Goal: Task Accomplishment & Management: Use online tool/utility

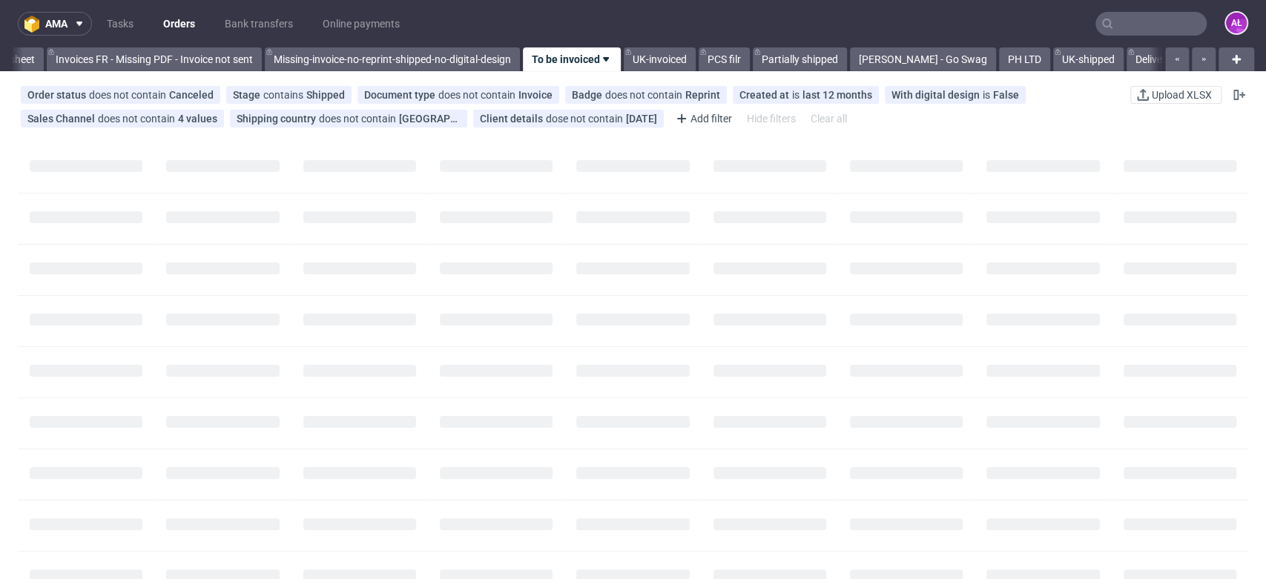
scroll to position [0, 2486]
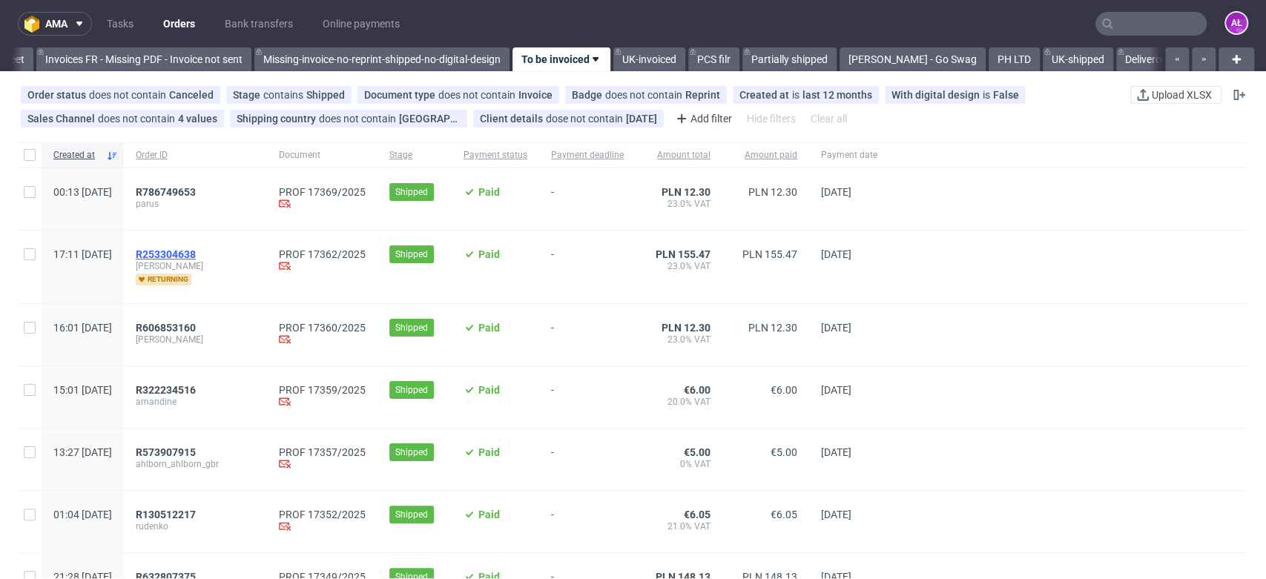
click at [196, 254] on span "R253304638" at bounding box center [166, 255] width 60 height 12
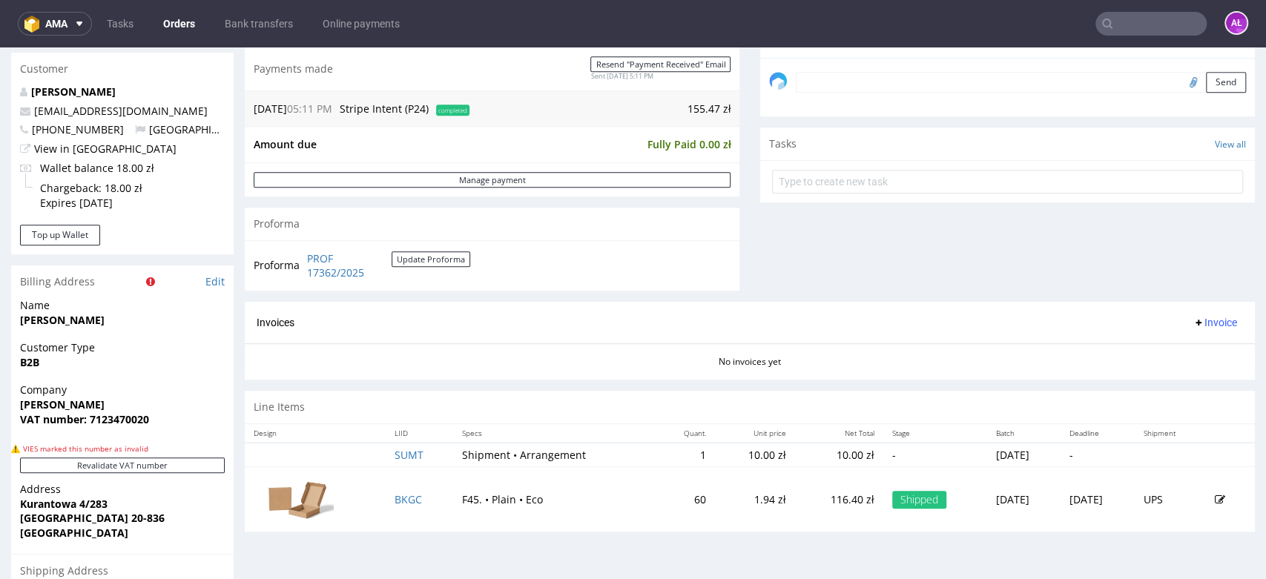
scroll to position [494, 0]
drag, startPoint x: 1183, startPoint y: 321, endPoint x: 1185, endPoint y: 332, distance: 10.5
click at [1193, 321] on span "Invoice" at bounding box center [1215, 322] width 45 height 12
click at [1187, 346] on span "Generate" at bounding box center [1190, 353] width 72 height 15
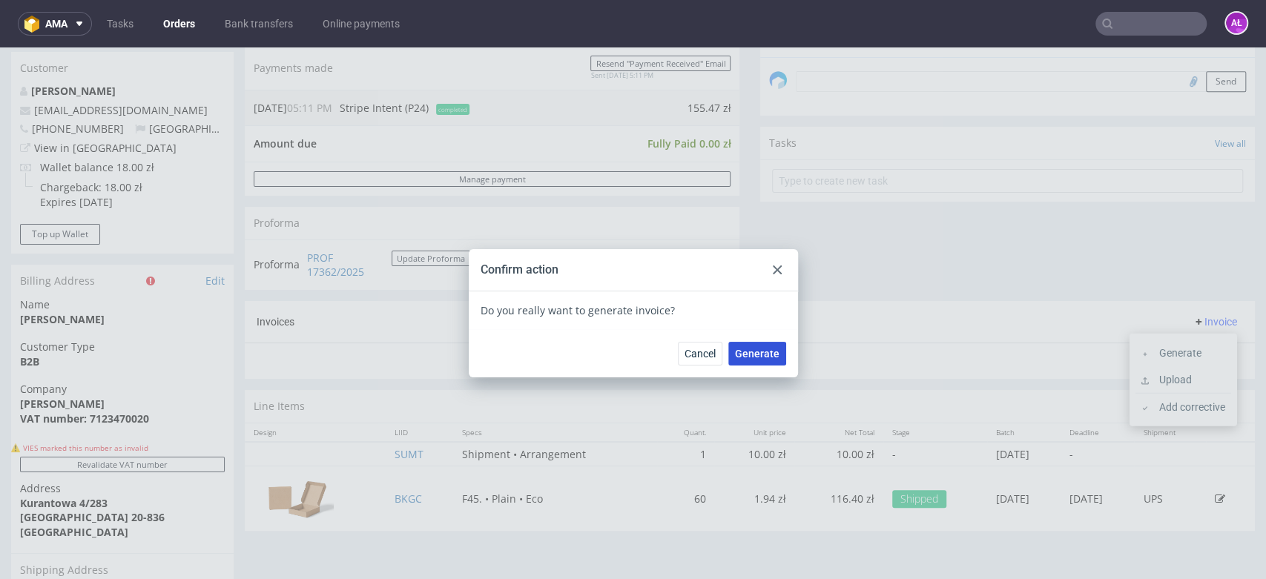
click at [764, 355] on span "Generate" at bounding box center [757, 354] width 45 height 10
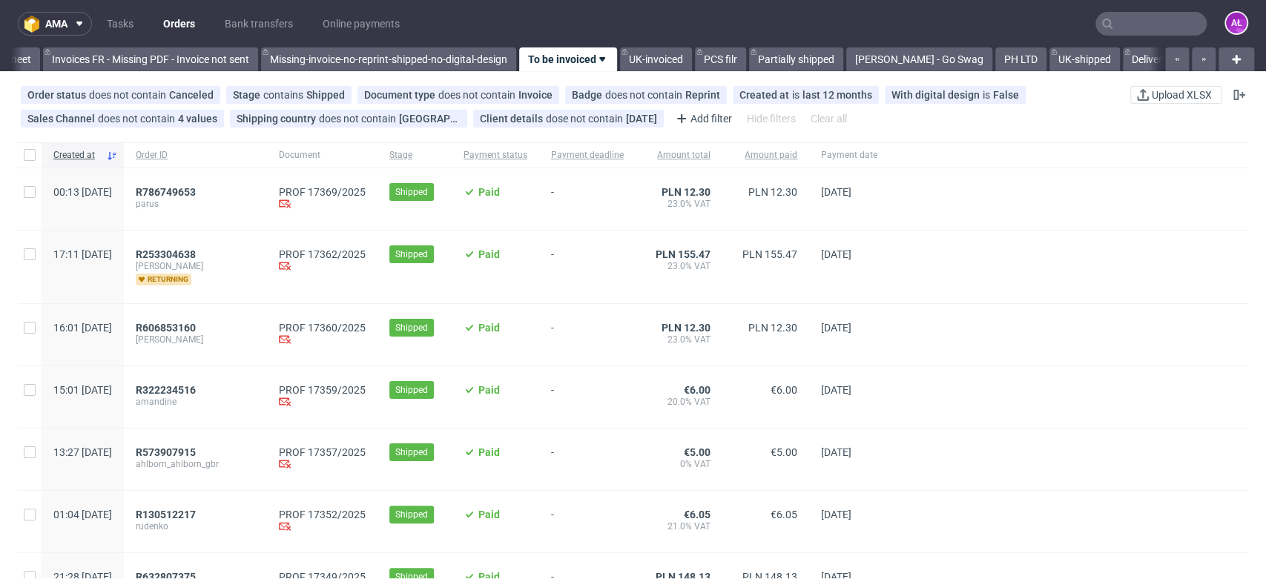
scroll to position [0, 2486]
click at [196, 197] on span "R786749653" at bounding box center [166, 192] width 60 height 12
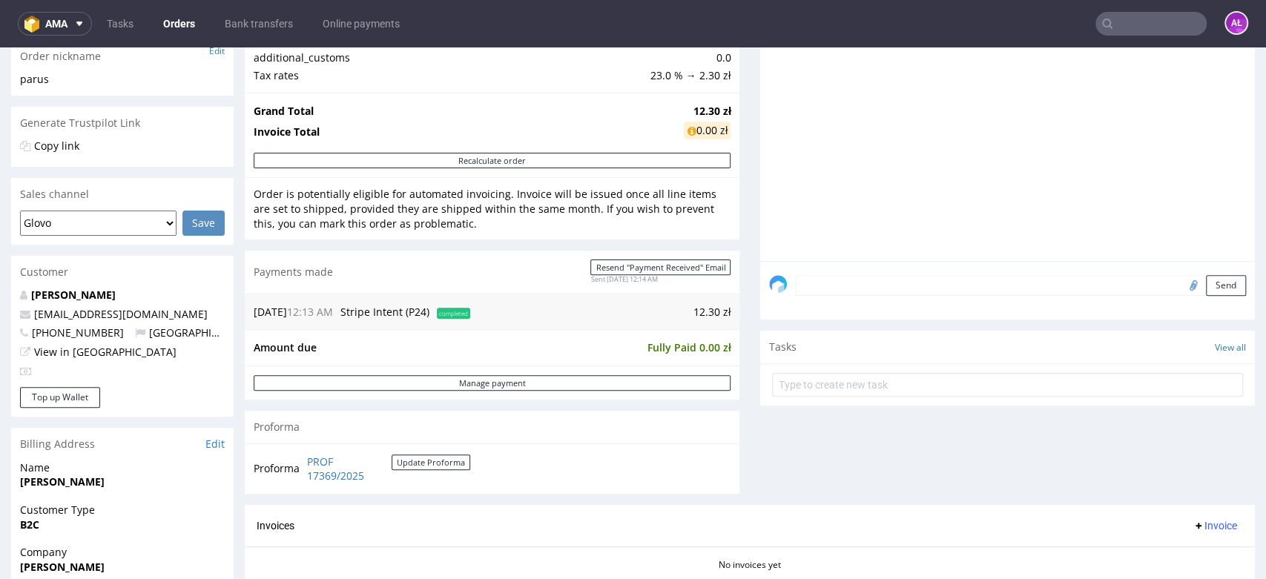
scroll to position [247, 0]
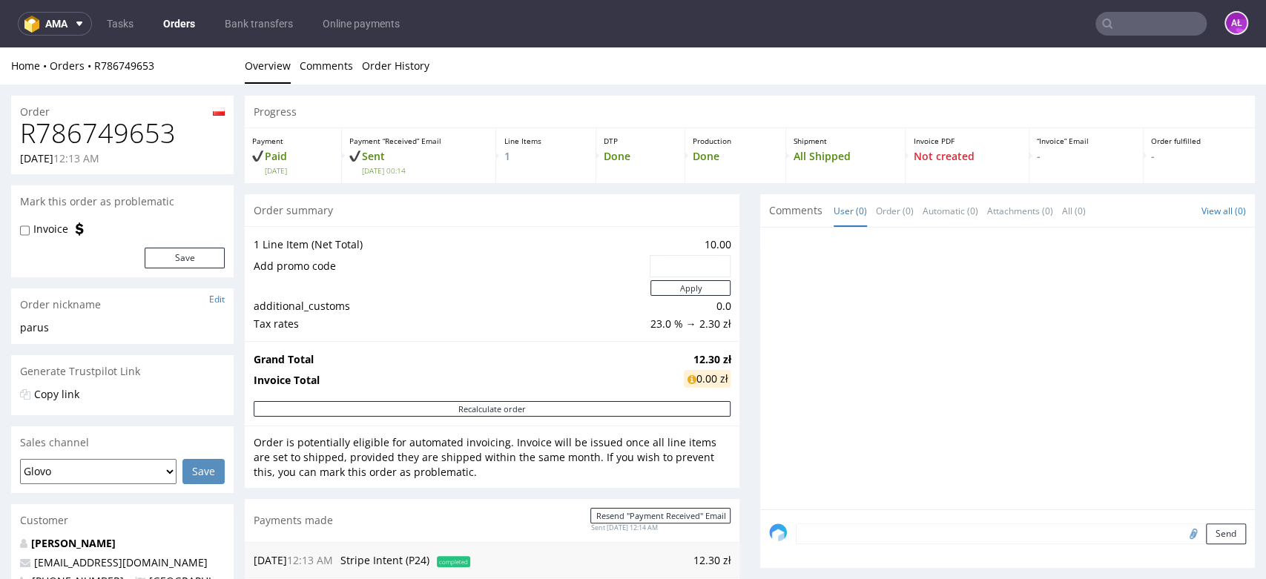
scroll to position [412, 0]
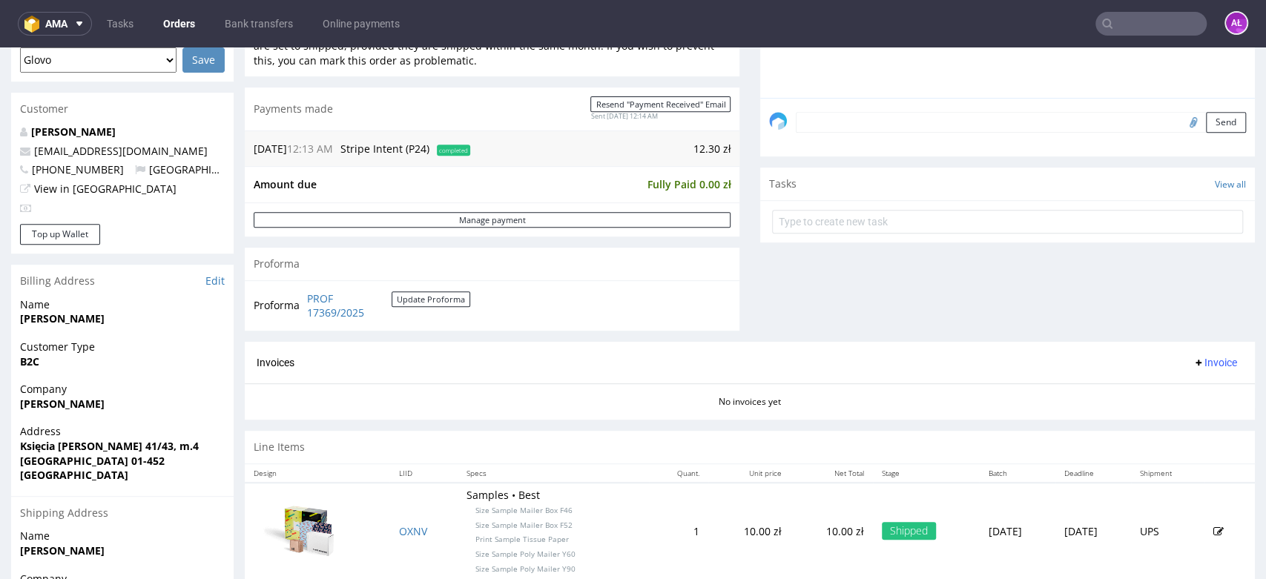
click at [1198, 355] on button "Invoice" at bounding box center [1215, 363] width 56 height 18
click at [1202, 390] on span "Generate" at bounding box center [1190, 394] width 72 height 15
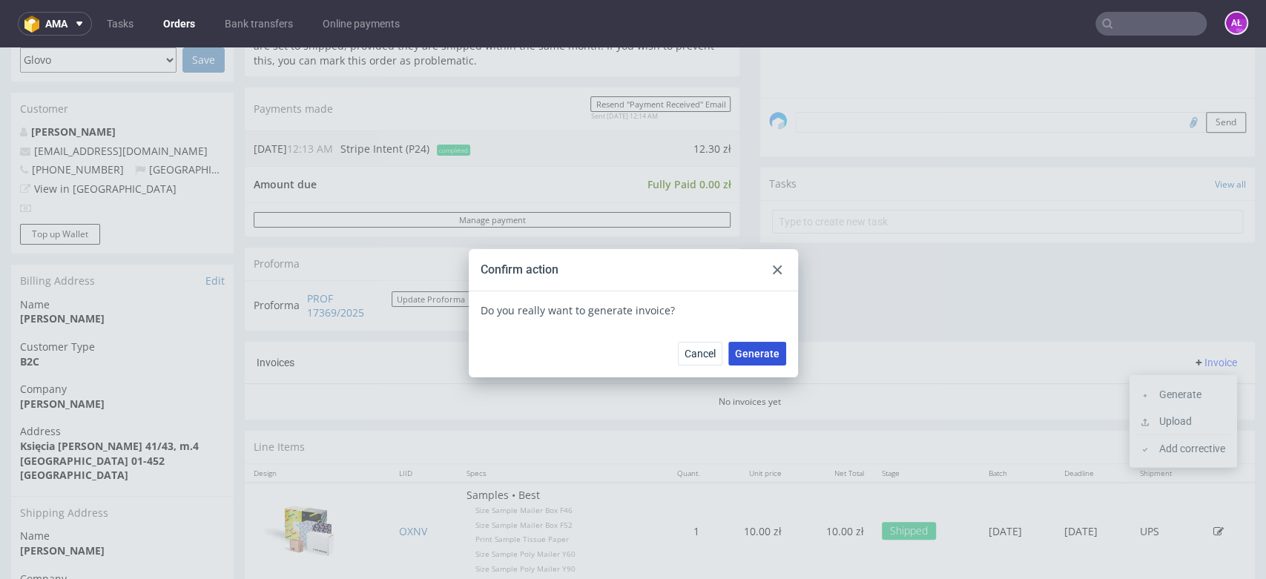
click at [759, 349] on span "Generate" at bounding box center [757, 354] width 45 height 10
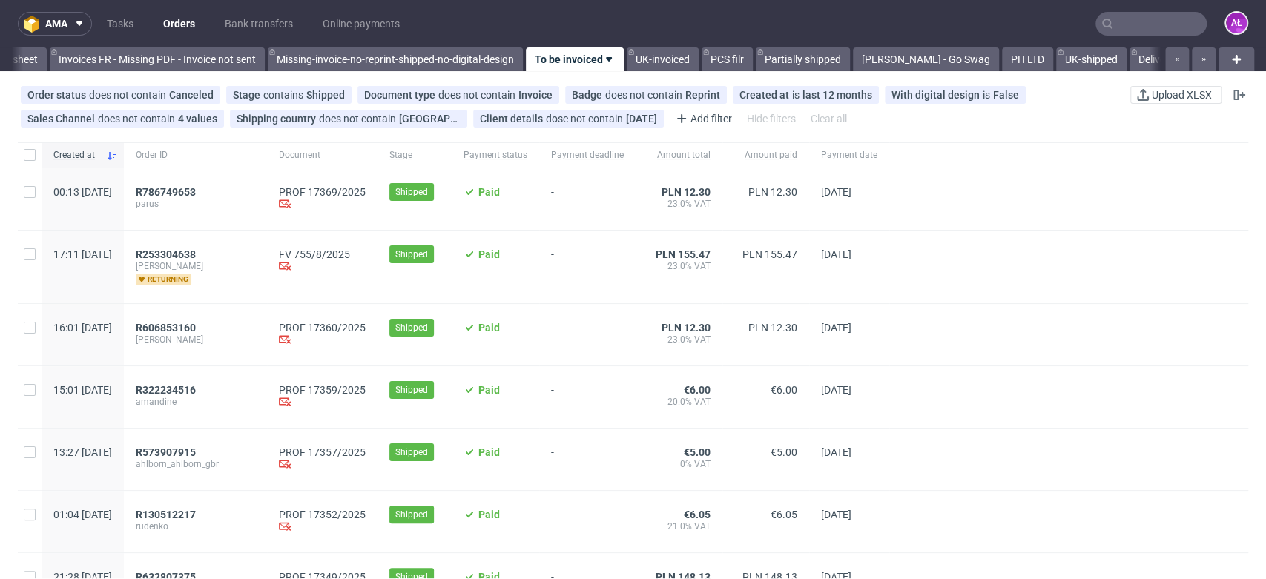
scroll to position [0, 2486]
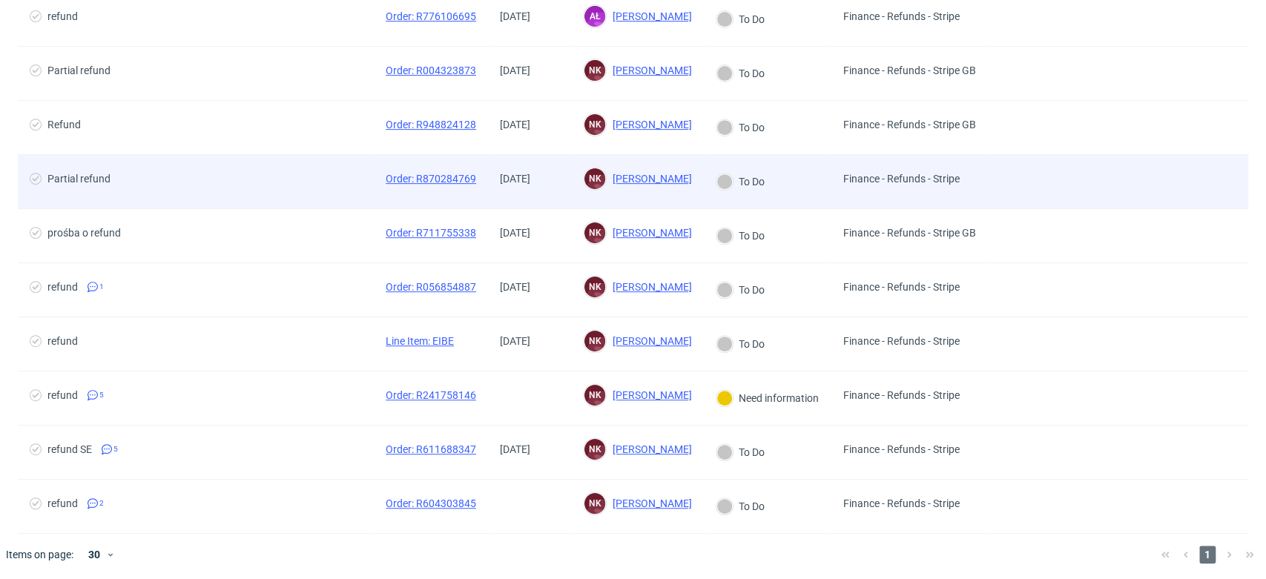
scroll to position [286, 0]
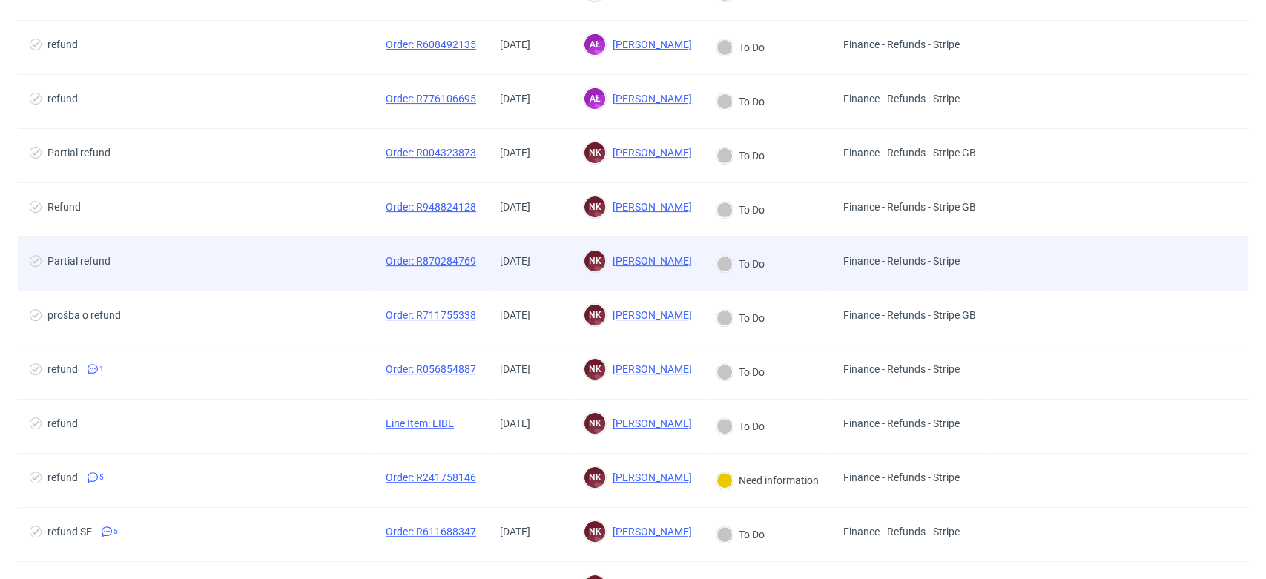
click at [563, 270] on div "[DATE]" at bounding box center [529, 263] width 83 height 53
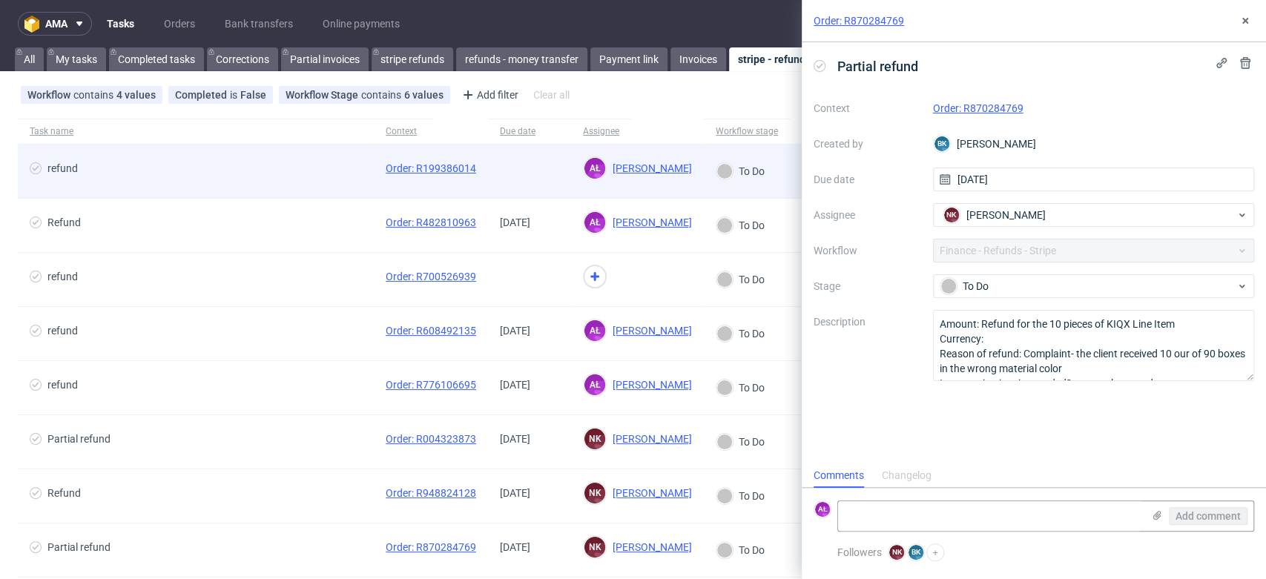
click at [546, 171] on span at bounding box center [529, 171] width 59 height 18
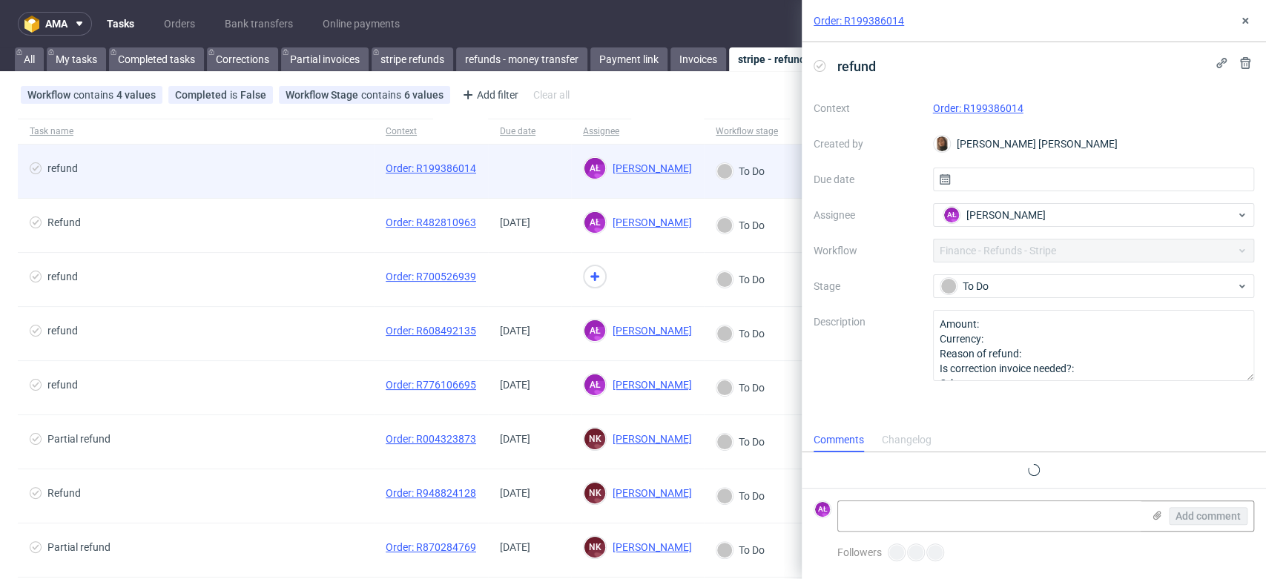
scroll to position [12, 0]
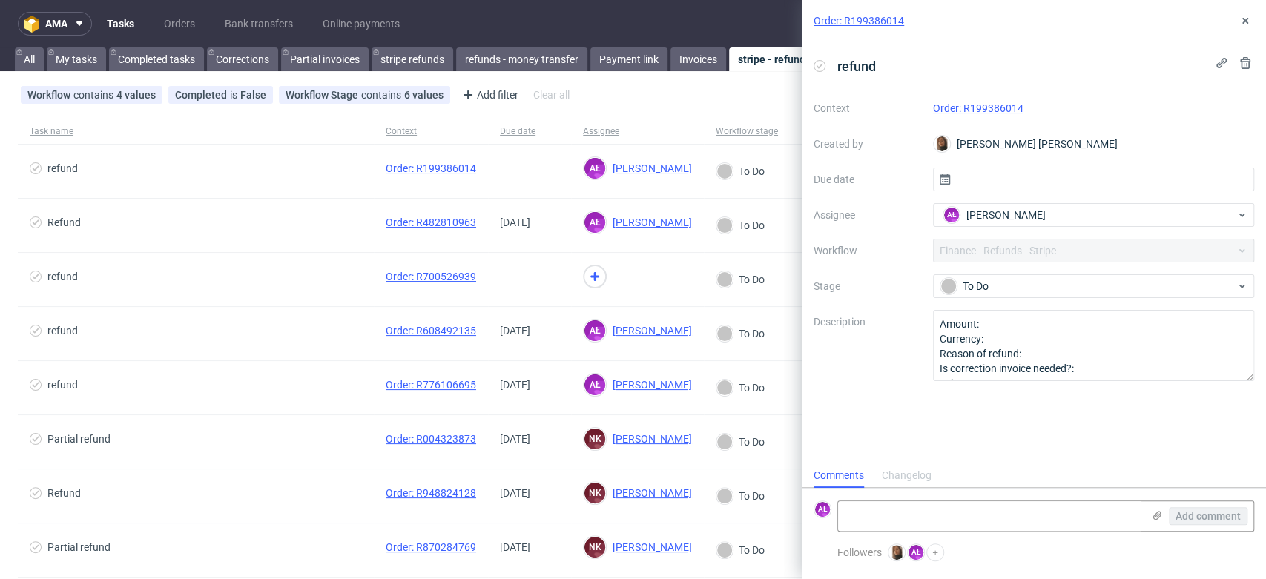
click at [963, 105] on link "Order: R199386014" at bounding box center [978, 108] width 91 height 12
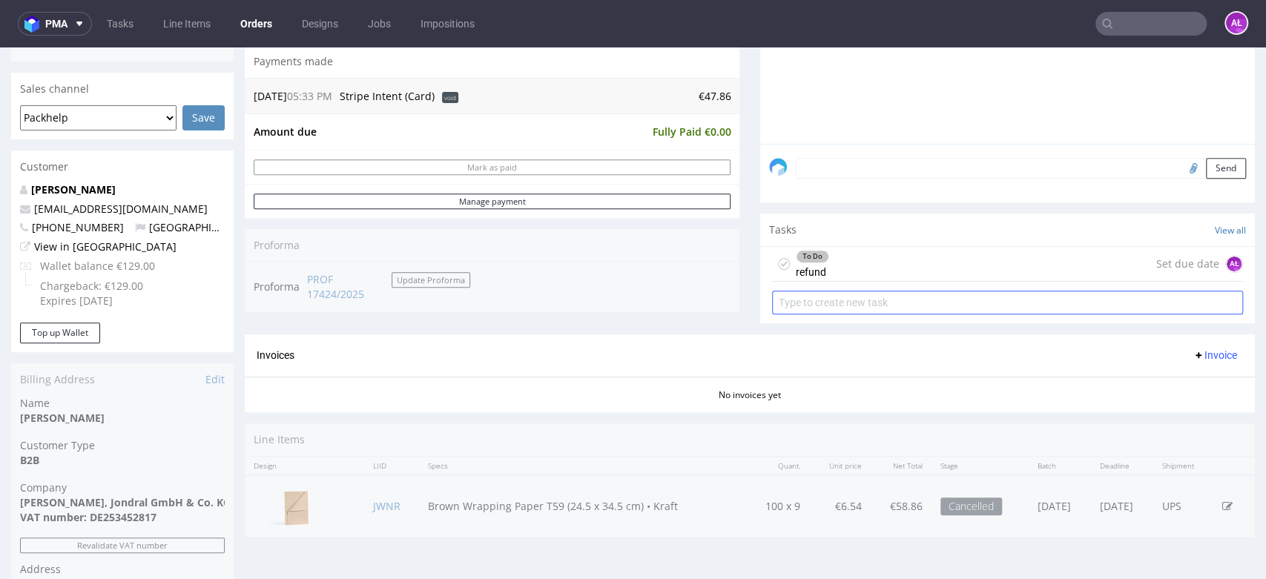
scroll to position [412, 0]
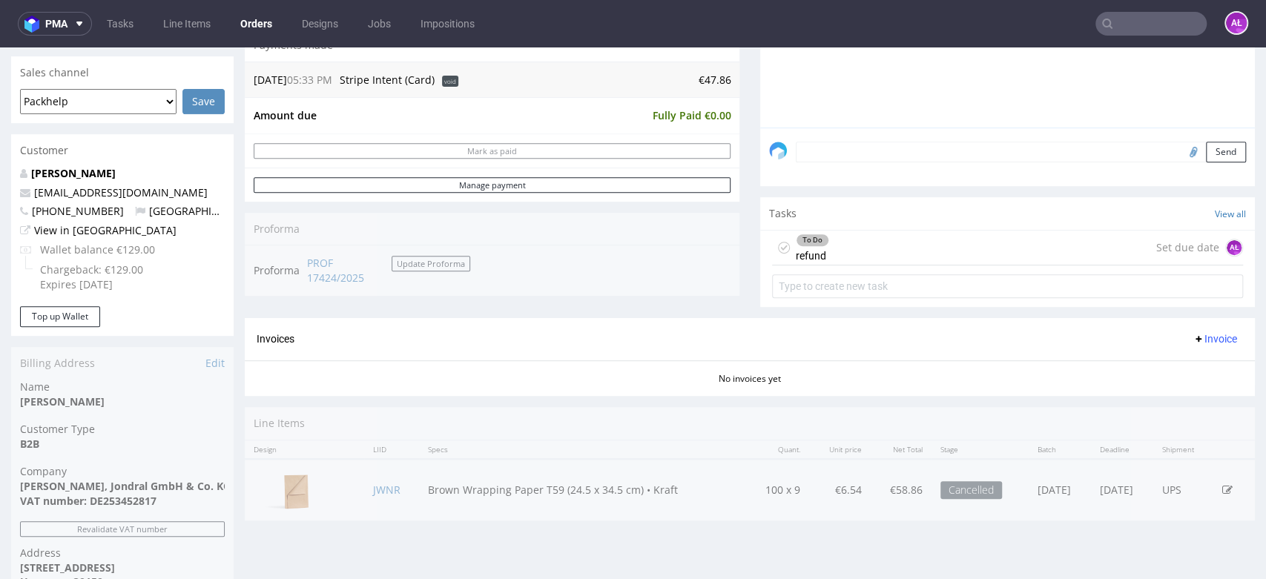
click at [839, 250] on div "To Do refund Set due date AŁ" at bounding box center [1007, 248] width 471 height 35
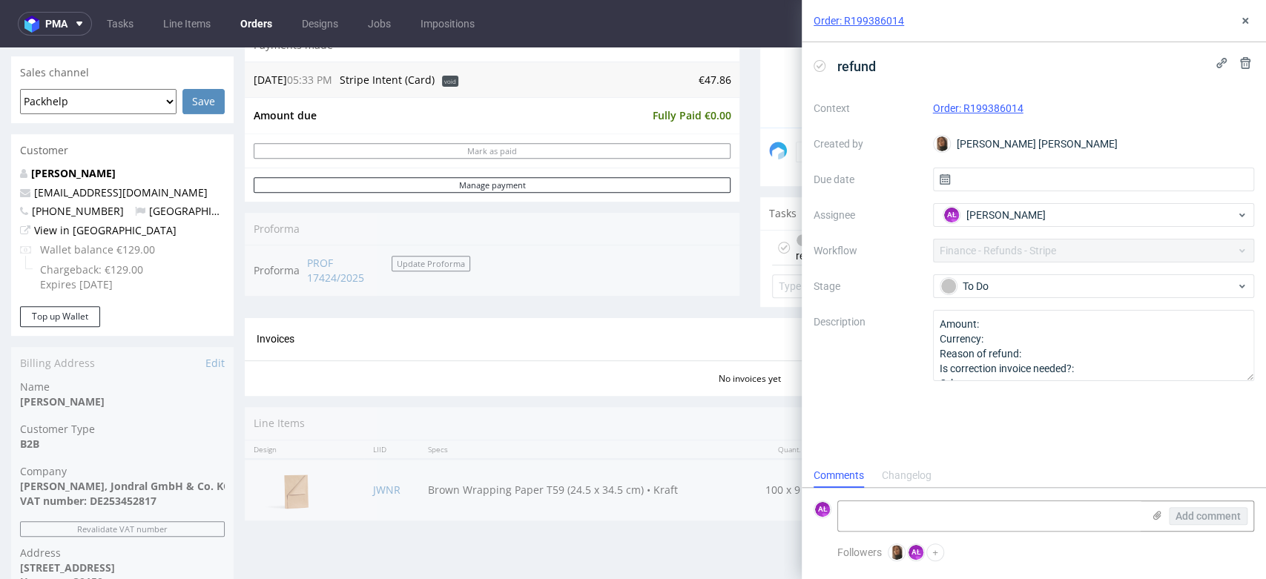
scroll to position [12, 0]
drag, startPoint x: 1019, startPoint y: 107, endPoint x: 966, endPoint y: 124, distance: 56.1
click at [966, 124] on div "Context Order: R199386014 Created by Angelina Marć Due date Assignee AŁ Aleksan…" at bounding box center [1034, 238] width 441 height 285
copy link "R199386014"
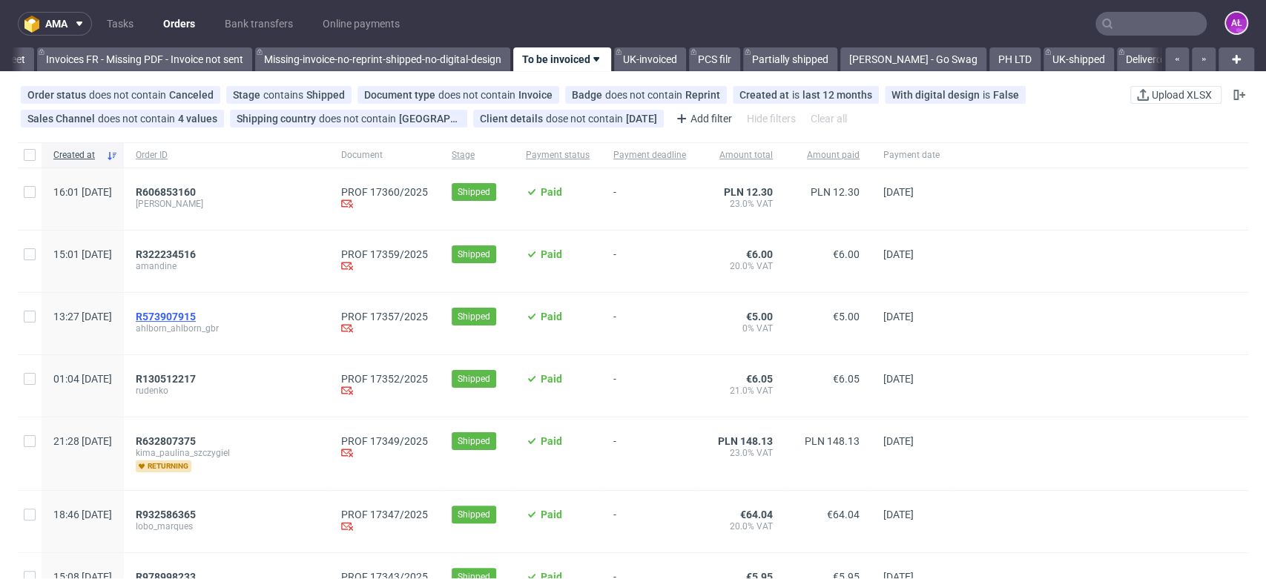
scroll to position [0, 2486]
click at [196, 316] on span "R573907915" at bounding box center [166, 317] width 60 height 12
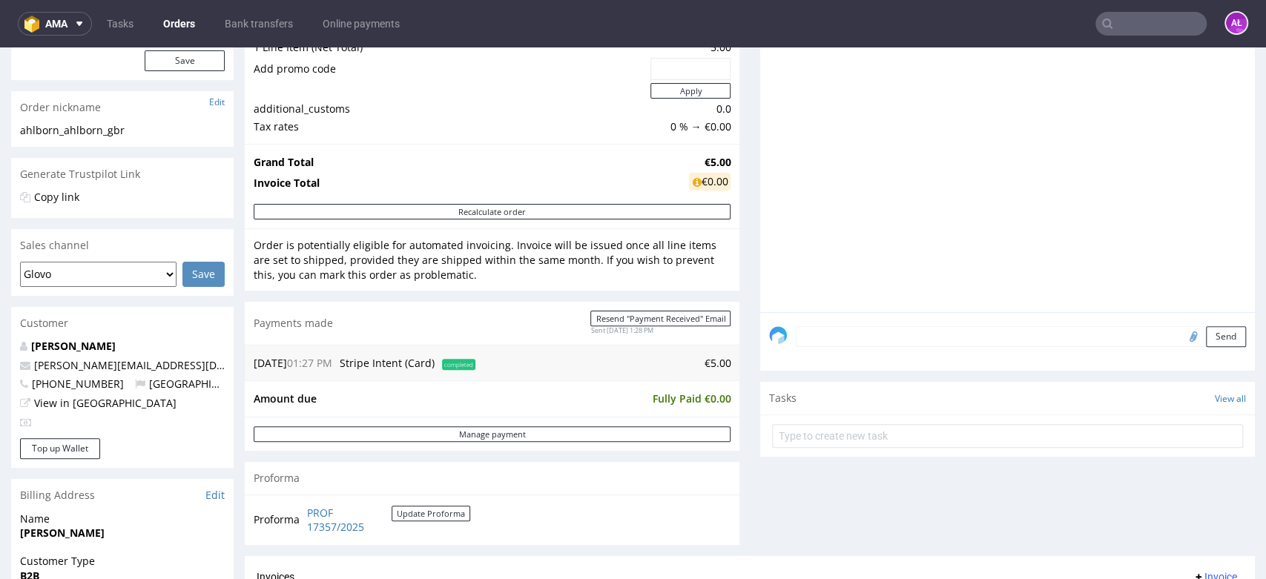
scroll to position [412, 0]
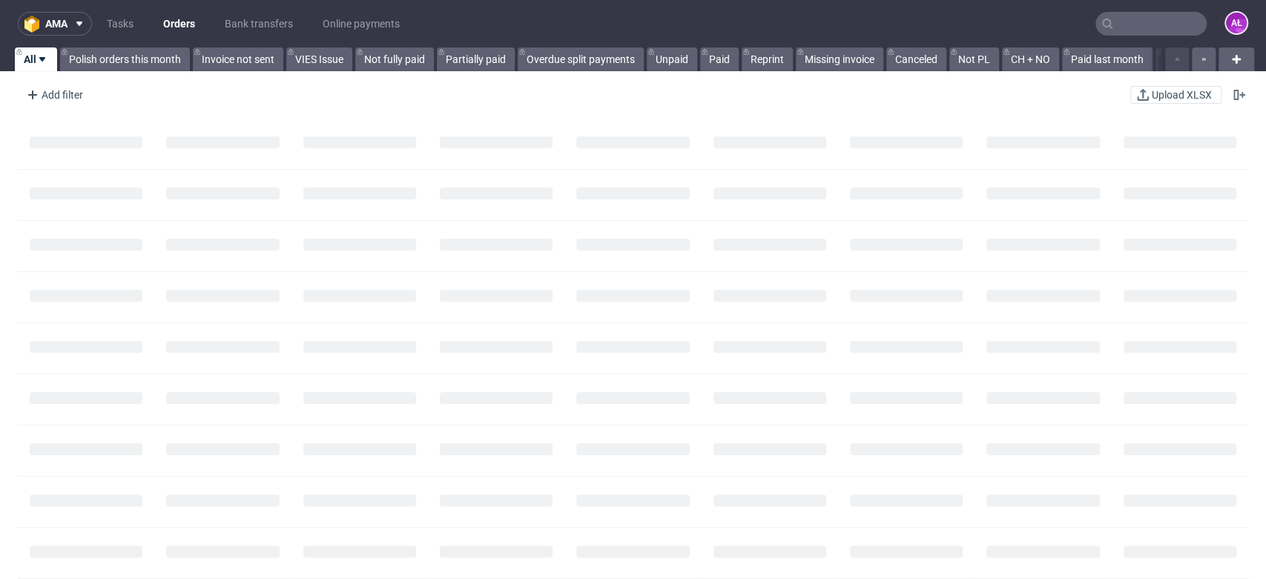
click at [1177, 16] on input "text" at bounding box center [1151, 24] width 111 height 24
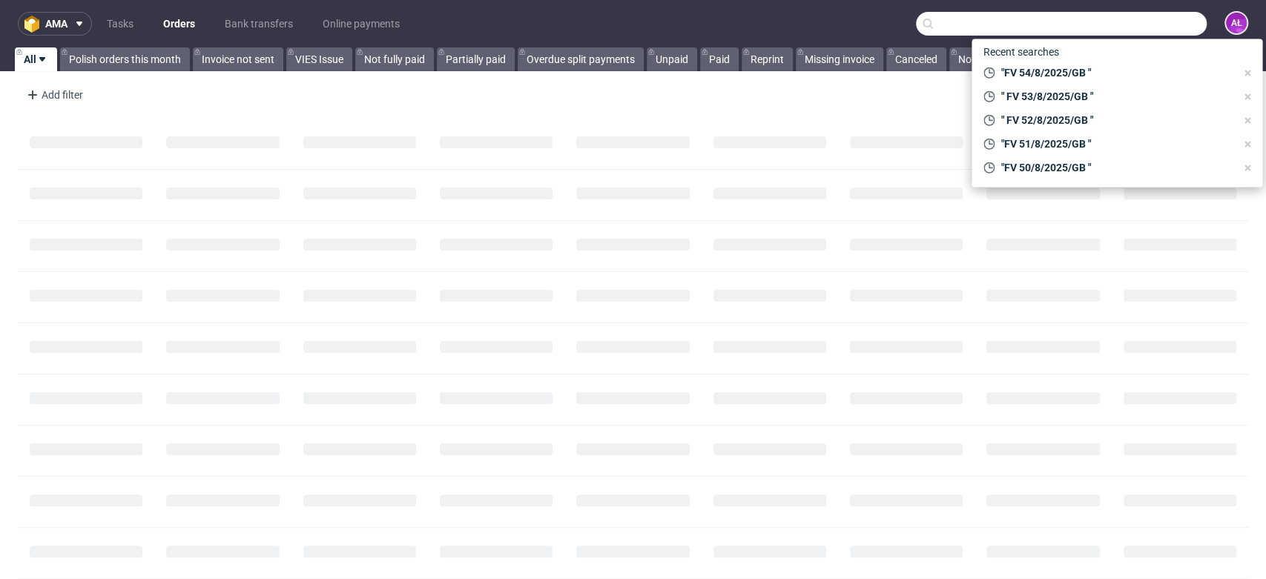
paste input "R199386014"
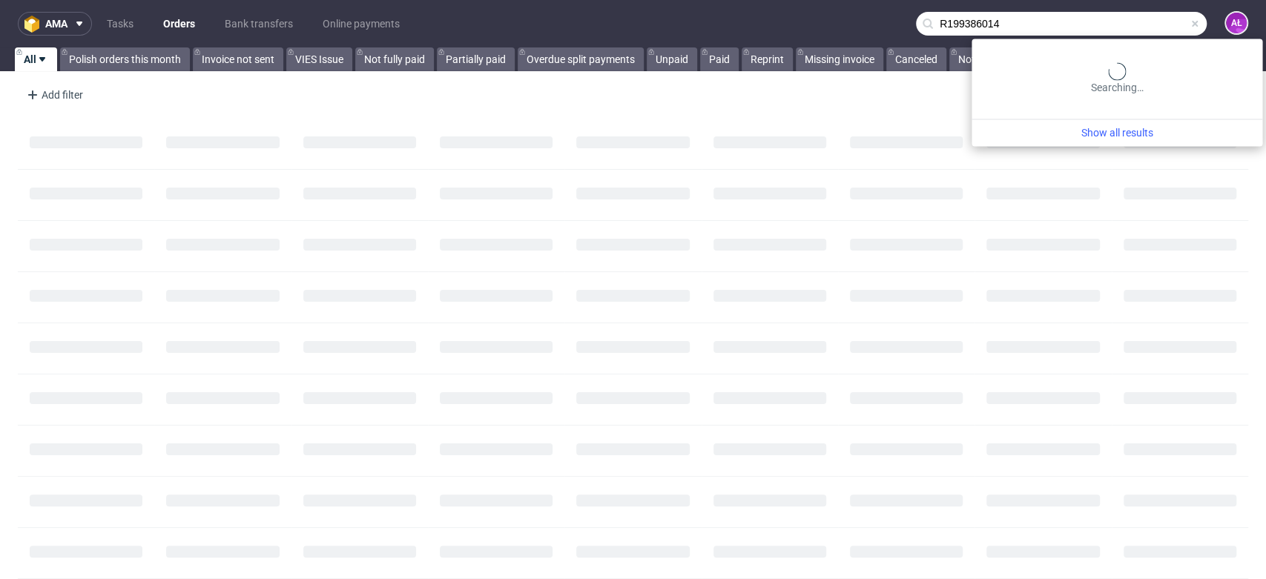
type input "R199386014"
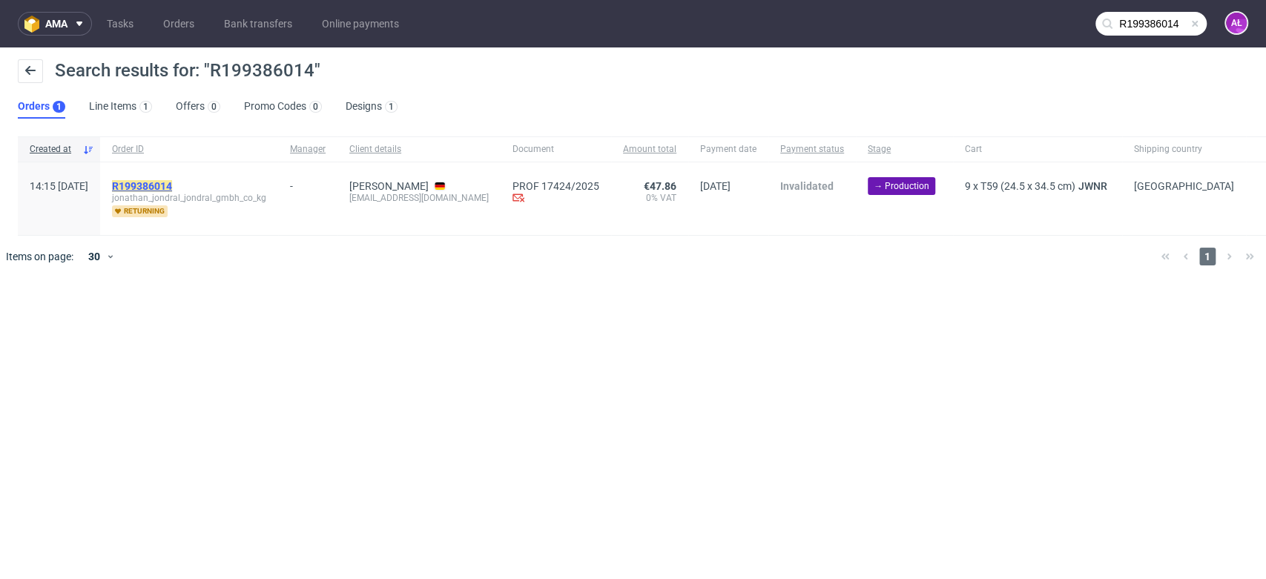
click at [172, 182] on mark "R199386014" at bounding box center [142, 186] width 60 height 12
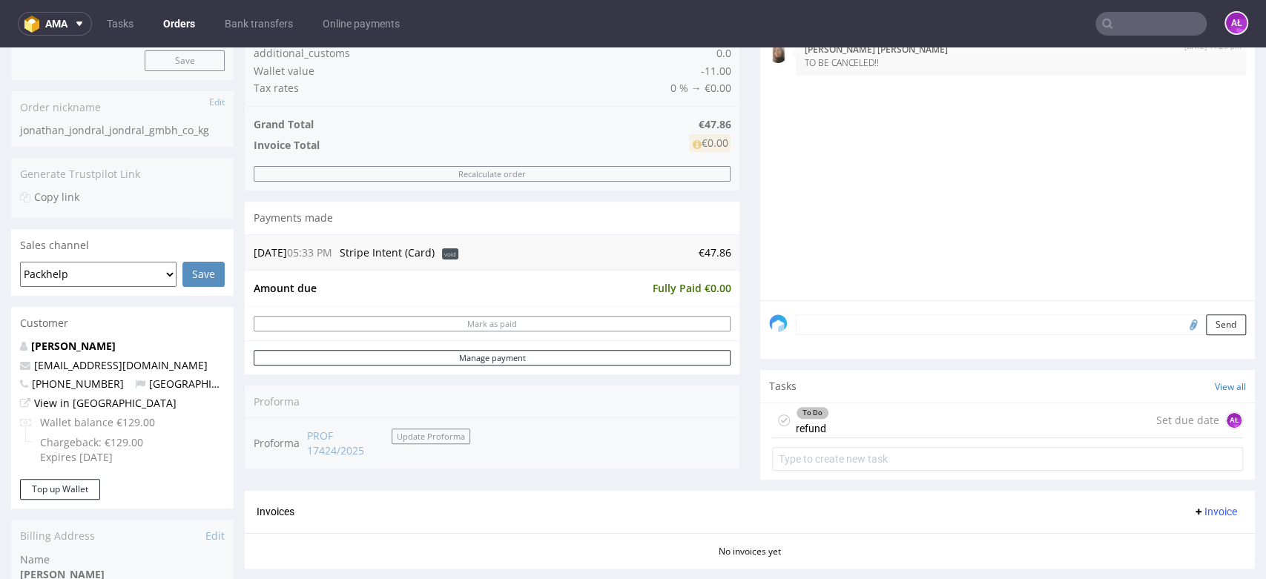
scroll to position [329, 0]
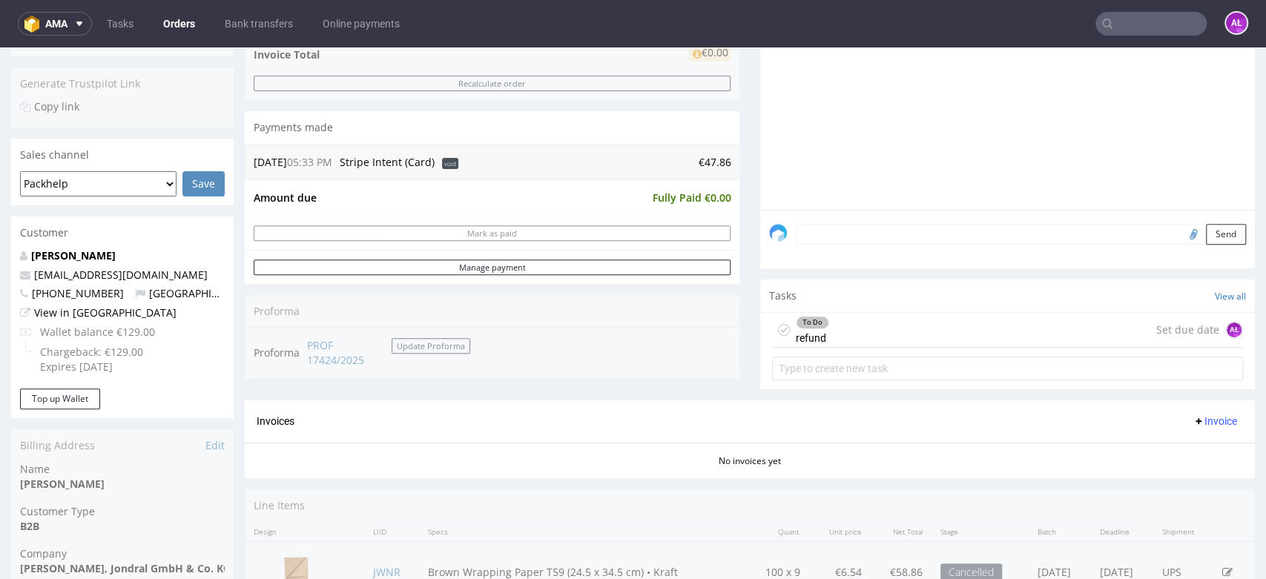
click at [851, 321] on div "To Do refund Set due date AŁ" at bounding box center [1007, 330] width 471 height 35
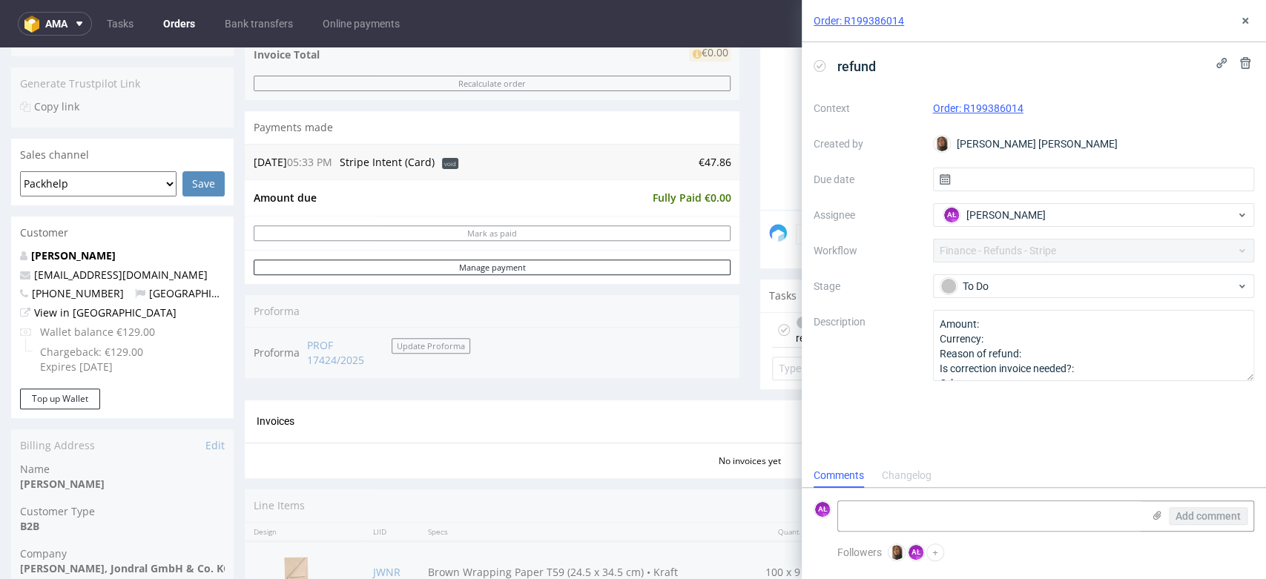
scroll to position [12, 0]
drag, startPoint x: 908, startPoint y: 515, endPoint x: 914, endPoint y: 505, distance: 11.3
click at [908, 513] on textarea at bounding box center [990, 517] width 304 height 30
drag, startPoint x: 683, startPoint y: 165, endPoint x: 732, endPoint y: 163, distance: 49.0
click at [732, 163] on div "Progress Payment Void Payment “Received” Email - Line Items 1 DTP - Production …" at bounding box center [750, 211] width 1011 height 806
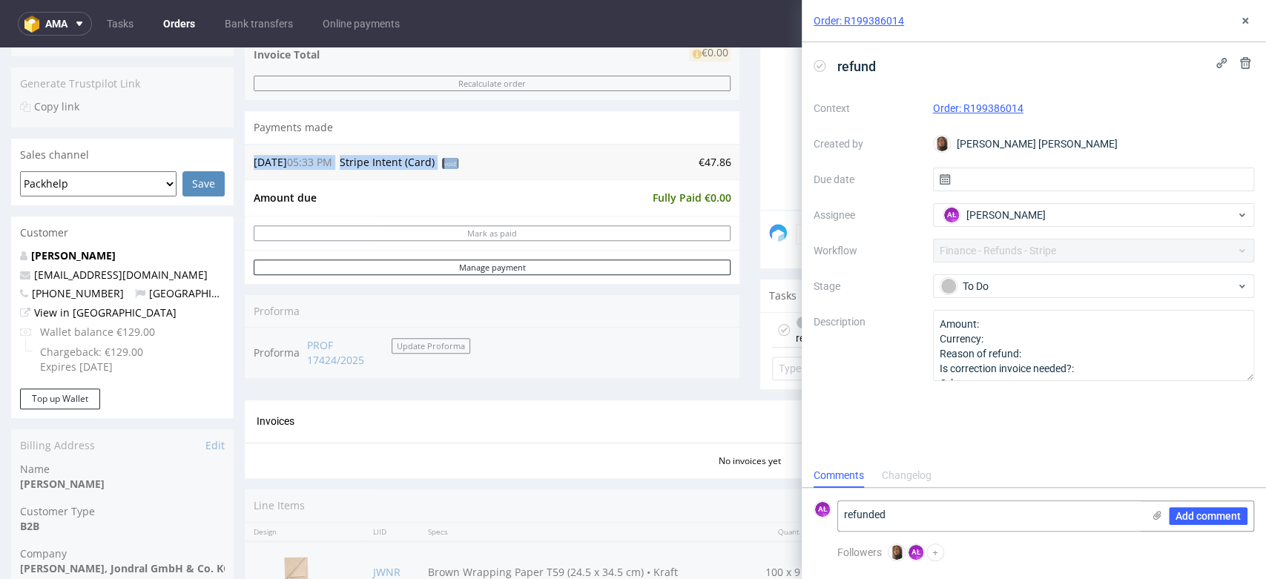
copy table "[DATE] 05:33 PM Stripe Intent (Card) void"
click at [904, 525] on textarea "refunded" at bounding box center [990, 517] width 304 height 30
paste textarea "€47.86"
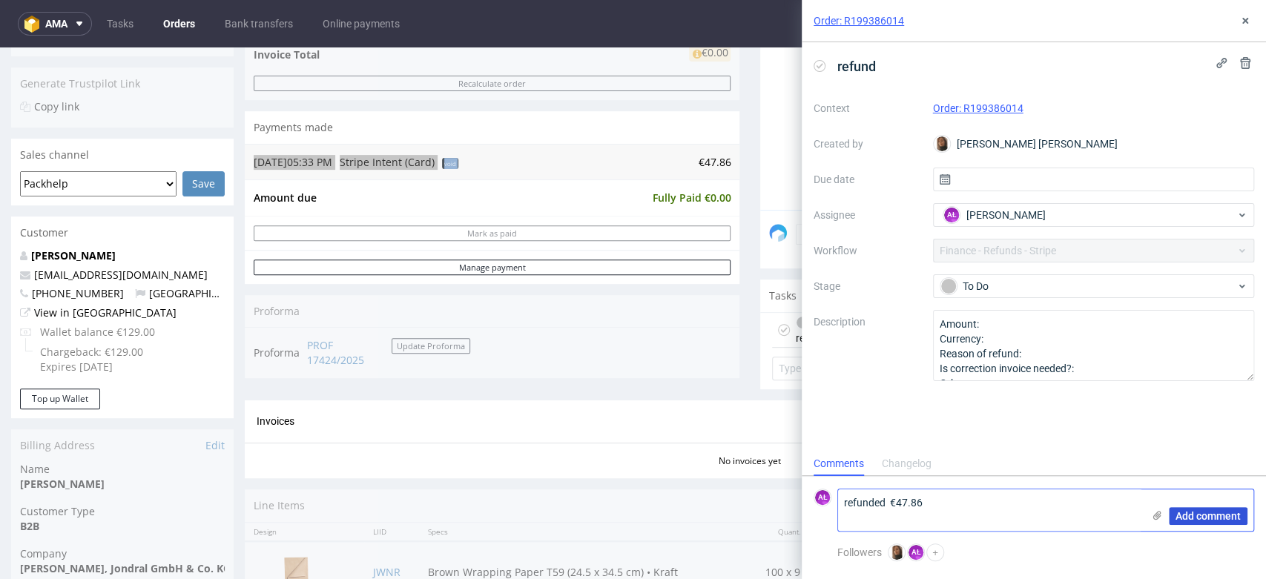
type textarea "refunded €47.86"
click at [1191, 517] on span "Add comment" at bounding box center [1208, 516] width 65 height 10
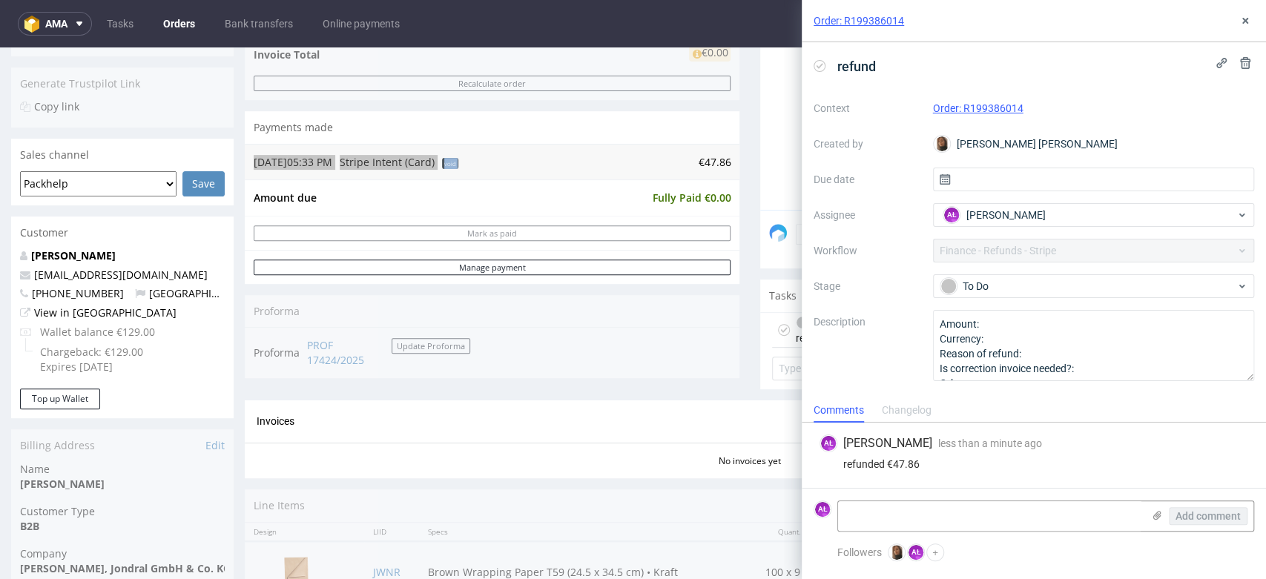
click at [814, 62] on div "refund" at bounding box center [848, 66] width 68 height 24
click at [1247, 24] on icon at bounding box center [1246, 21] width 12 height 12
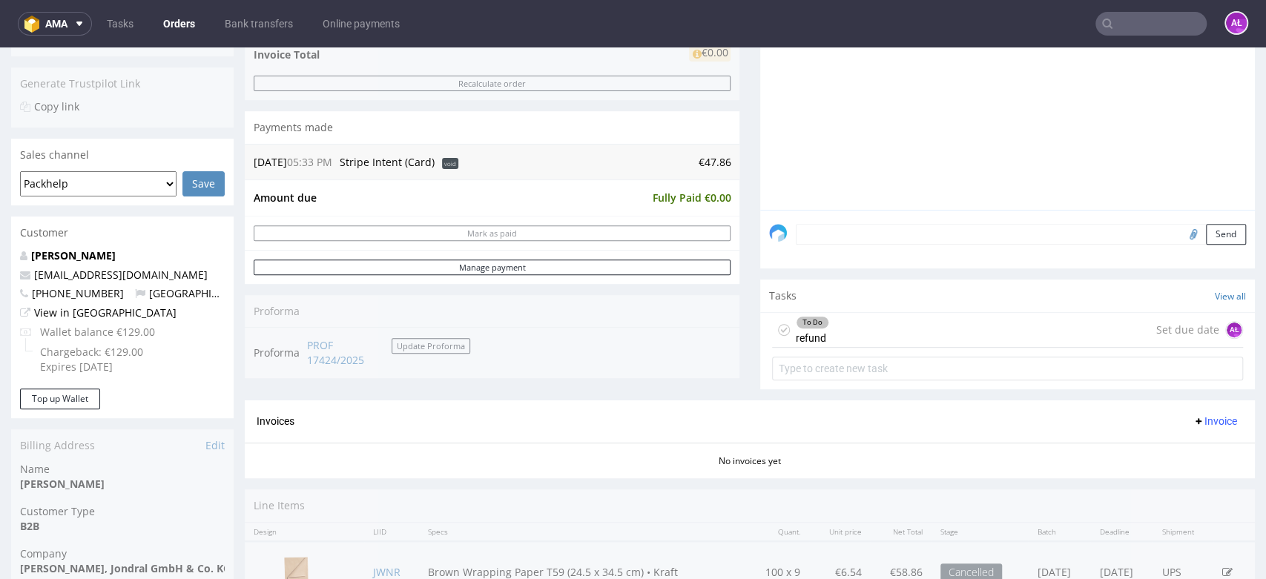
click at [898, 323] on div "To Do refund Set due date AŁ" at bounding box center [1007, 330] width 471 height 35
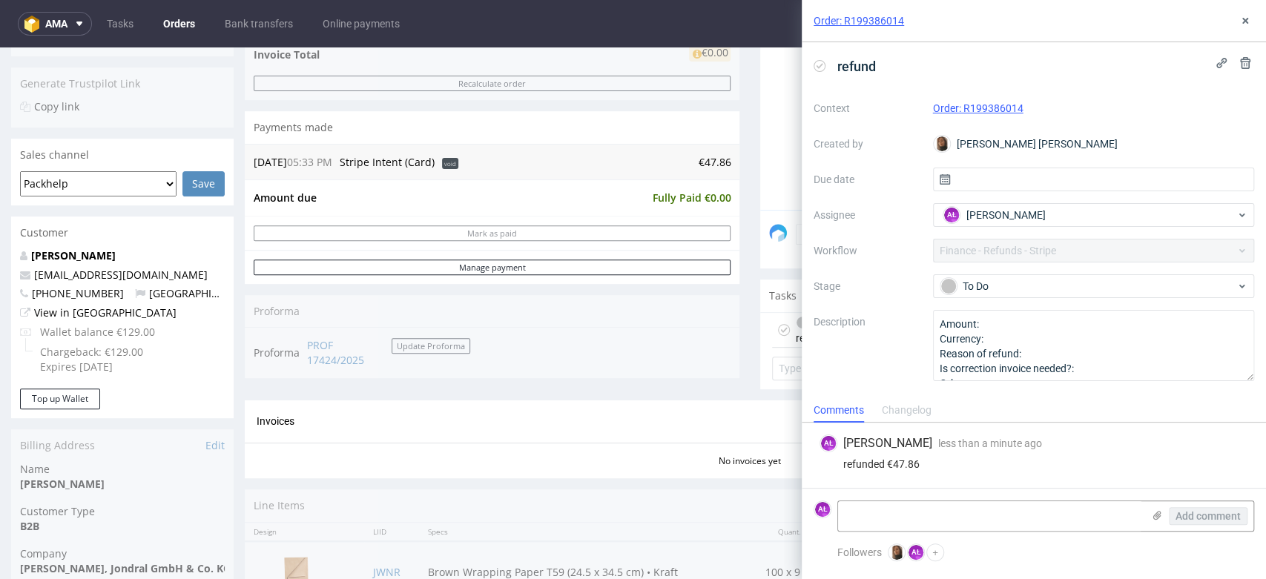
click at [820, 62] on icon at bounding box center [820, 66] width 12 height 12
drag, startPoint x: 1247, startPoint y: 20, endPoint x: 1064, endPoint y: 87, distance: 195.0
click at [1247, 20] on icon at bounding box center [1246, 21] width 12 height 12
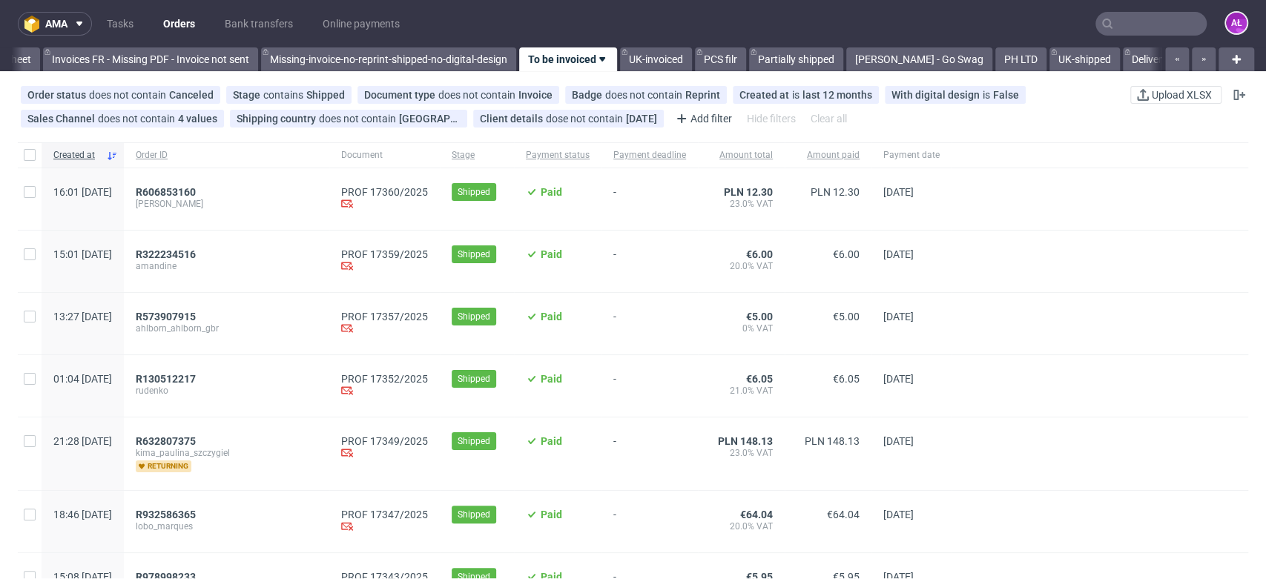
scroll to position [0, 2486]
click at [196, 441] on span "R632807375" at bounding box center [166, 442] width 60 height 12
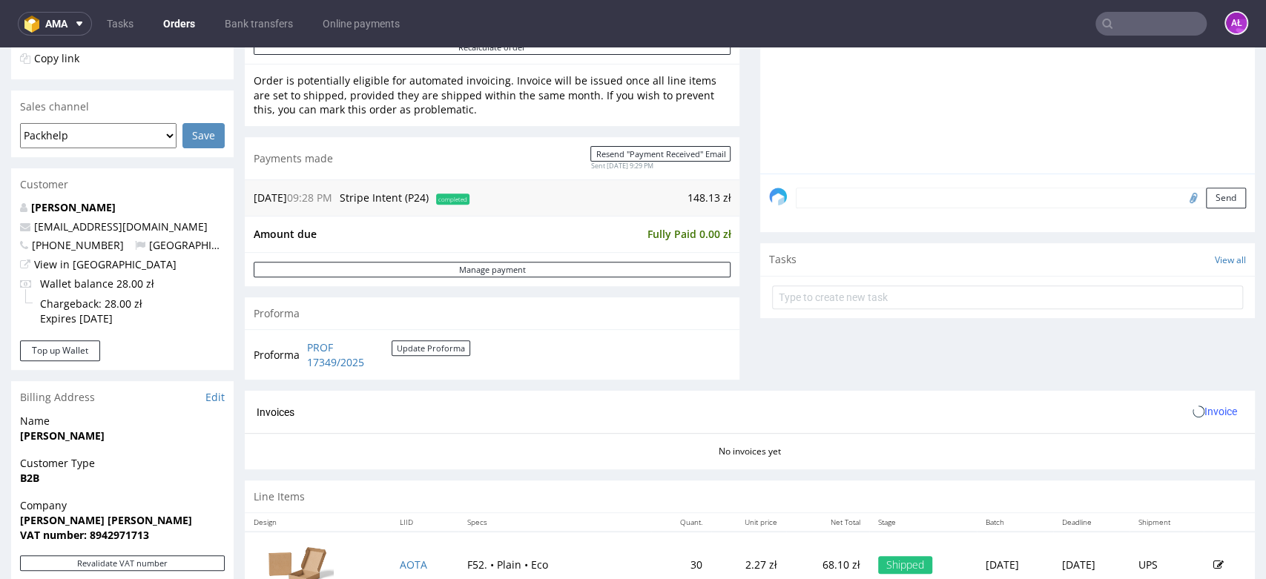
scroll to position [494, 0]
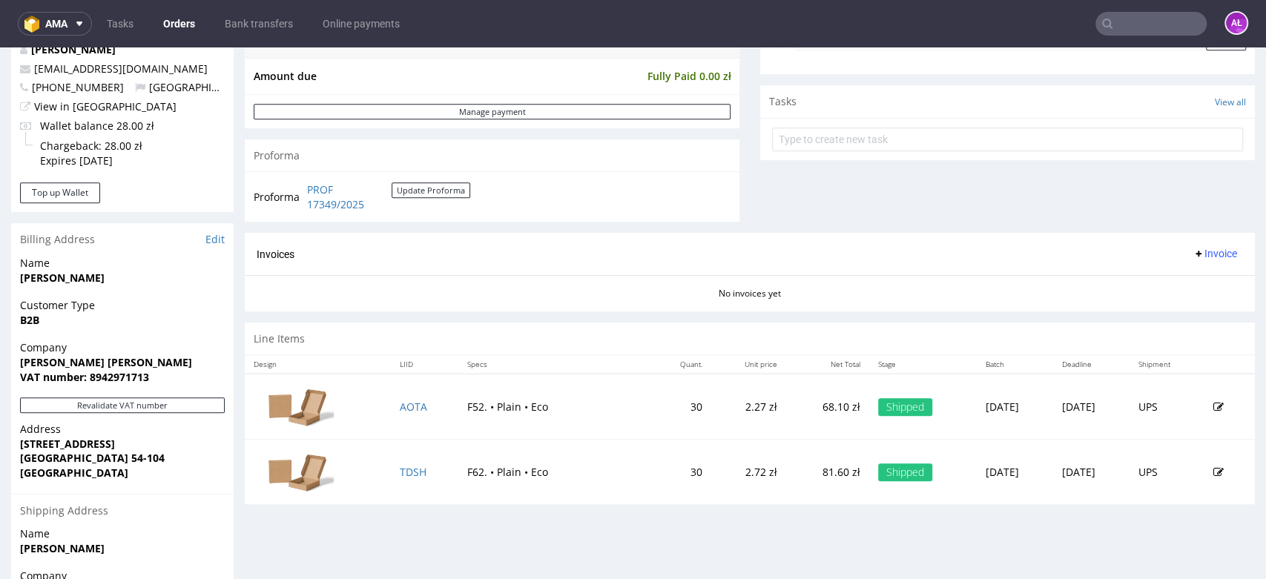
click at [1193, 258] on span "Invoice" at bounding box center [1215, 254] width 45 height 12
click at [1193, 290] on span "Generate" at bounding box center [1190, 284] width 72 height 15
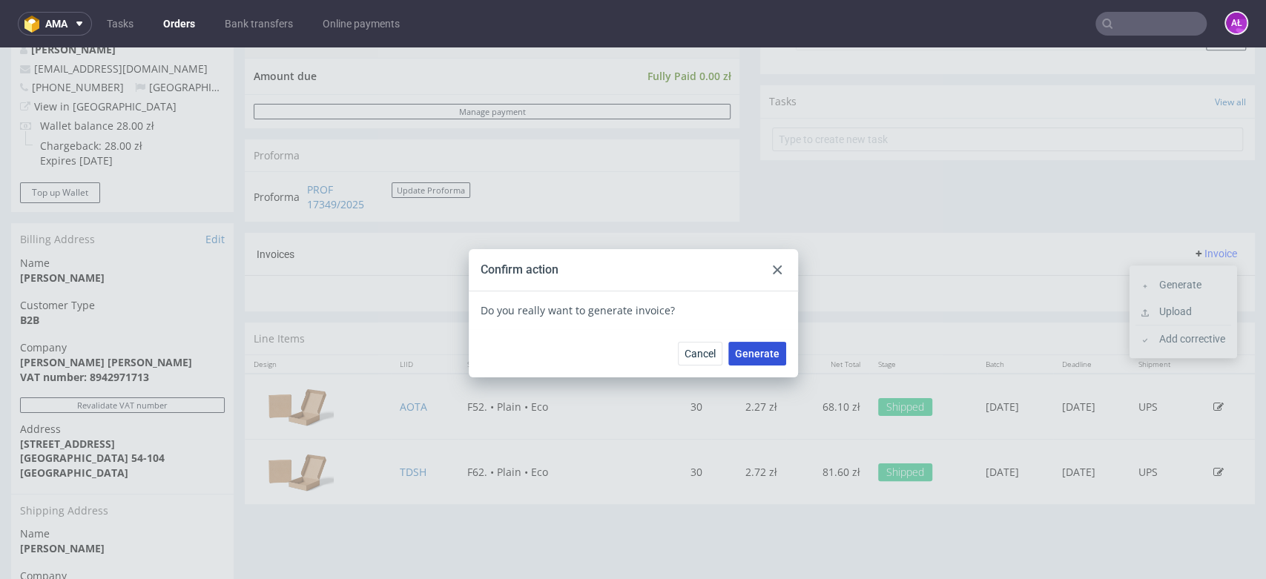
click at [766, 355] on span "Generate" at bounding box center [757, 354] width 45 height 10
